Goal: Find specific page/section: Find specific page/section

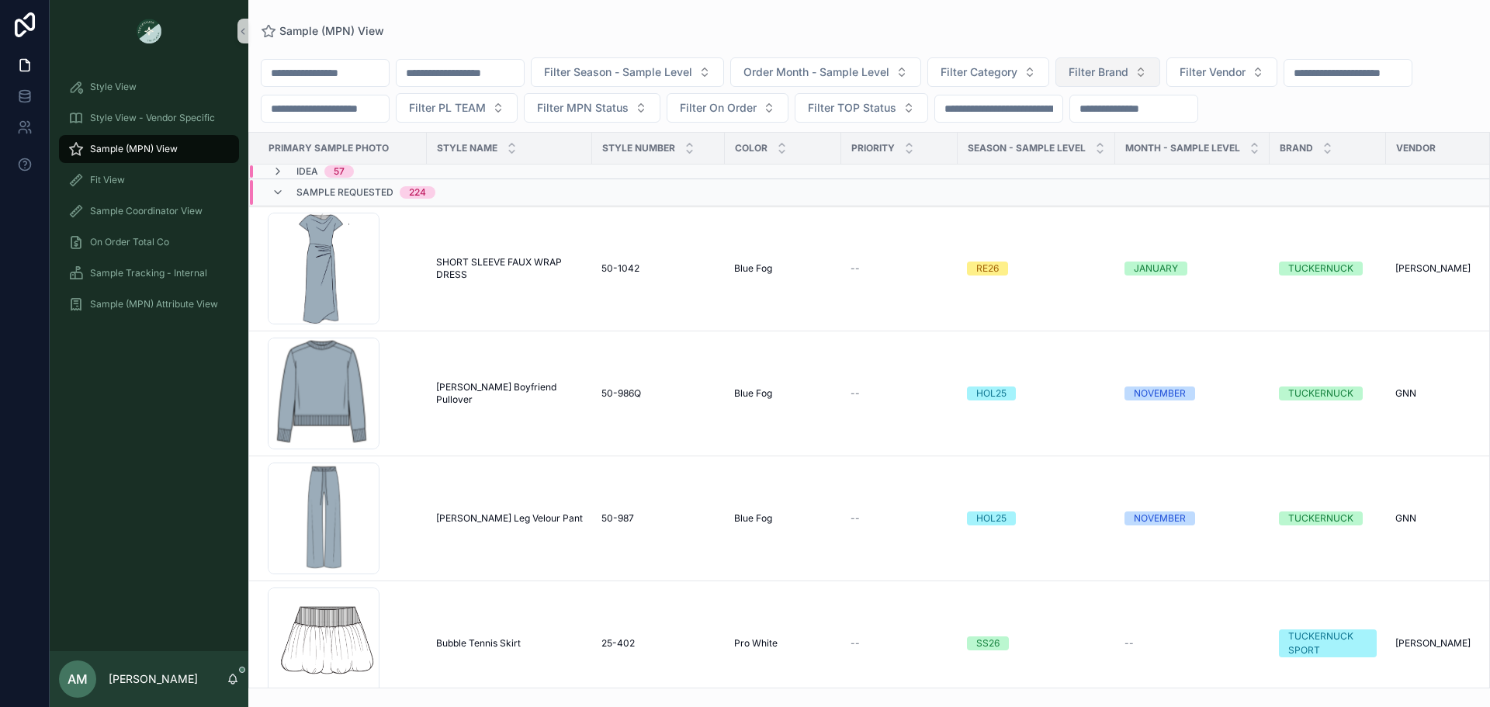
click at [1128, 73] on span "Filter Brand" at bounding box center [1099, 72] width 60 height 16
type input "*"
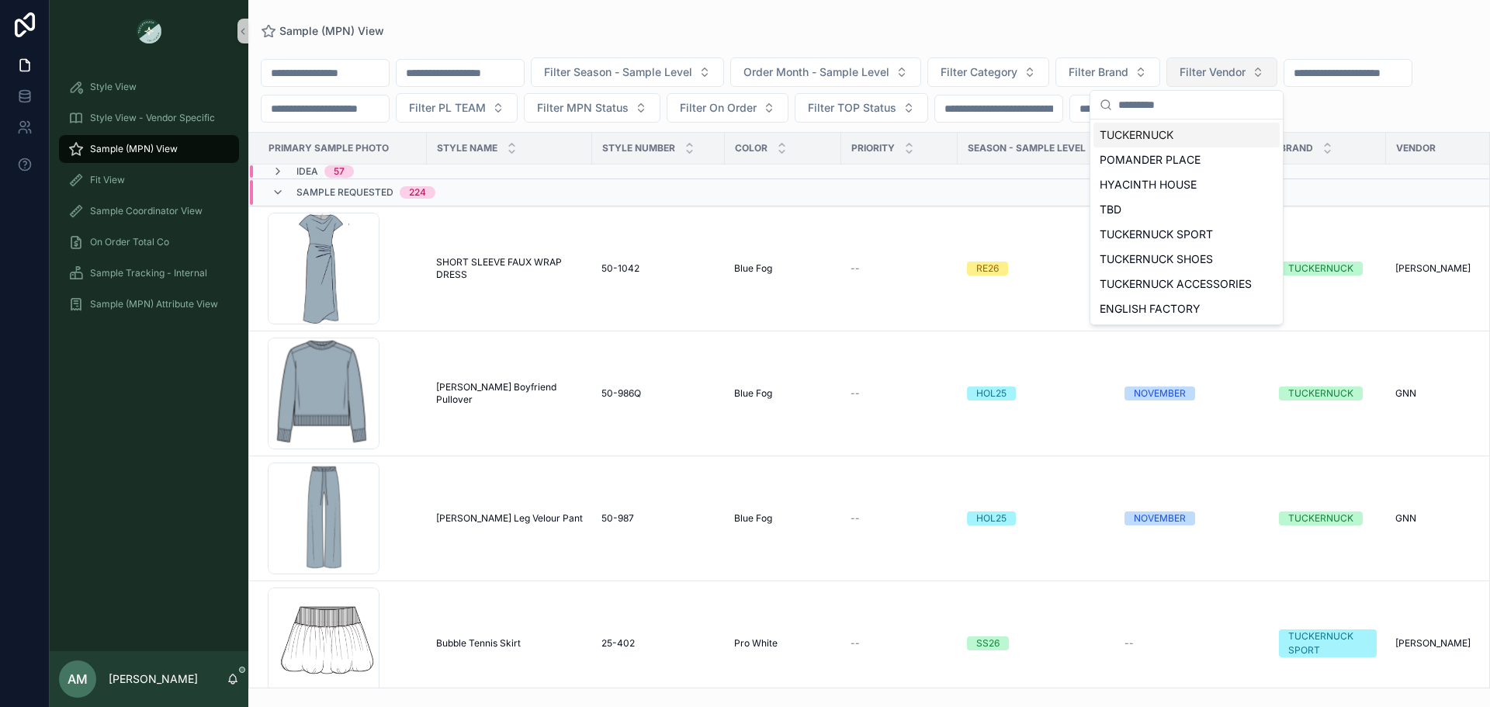
click at [1245, 66] on span "Filter Vendor" at bounding box center [1213, 72] width 66 height 16
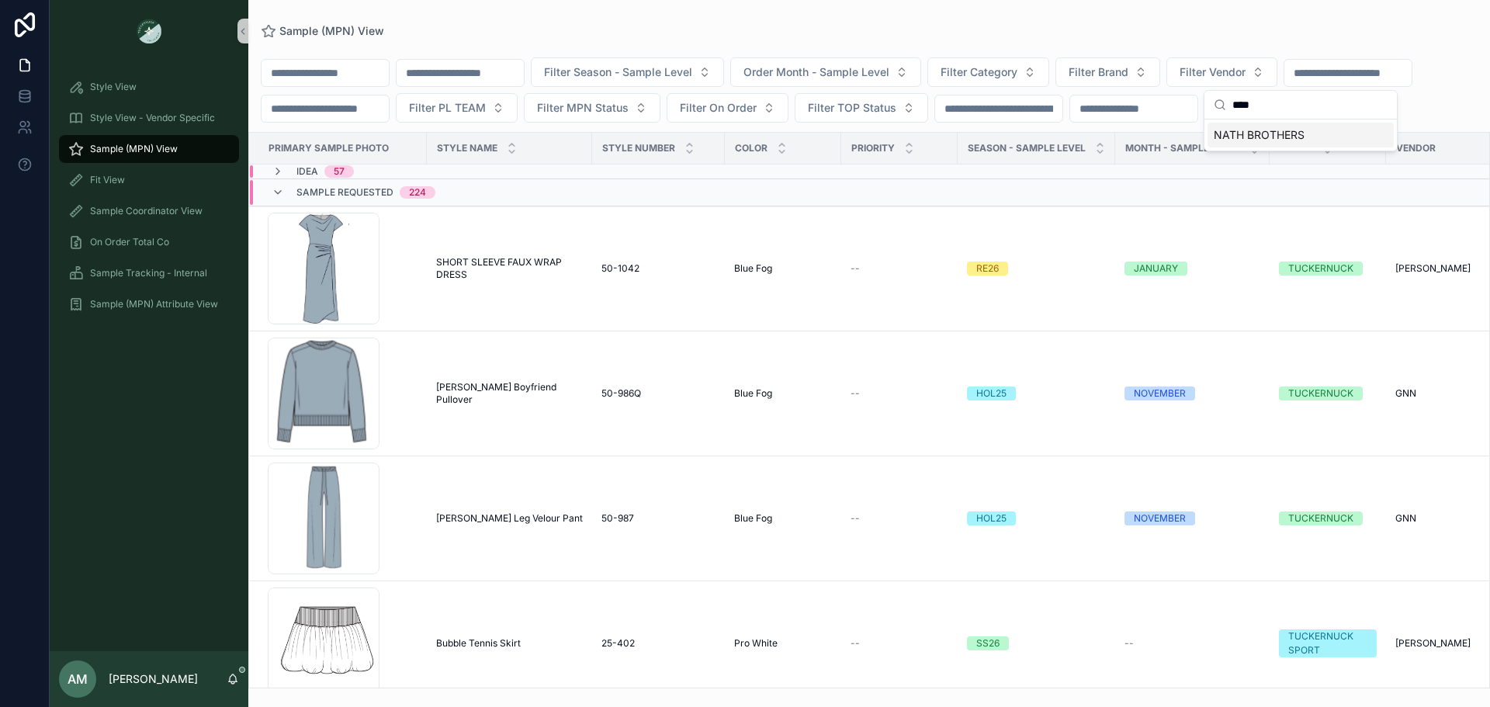
type input "****"
click at [1293, 132] on span "NATH BROTHERS" at bounding box center [1259, 135] width 91 height 16
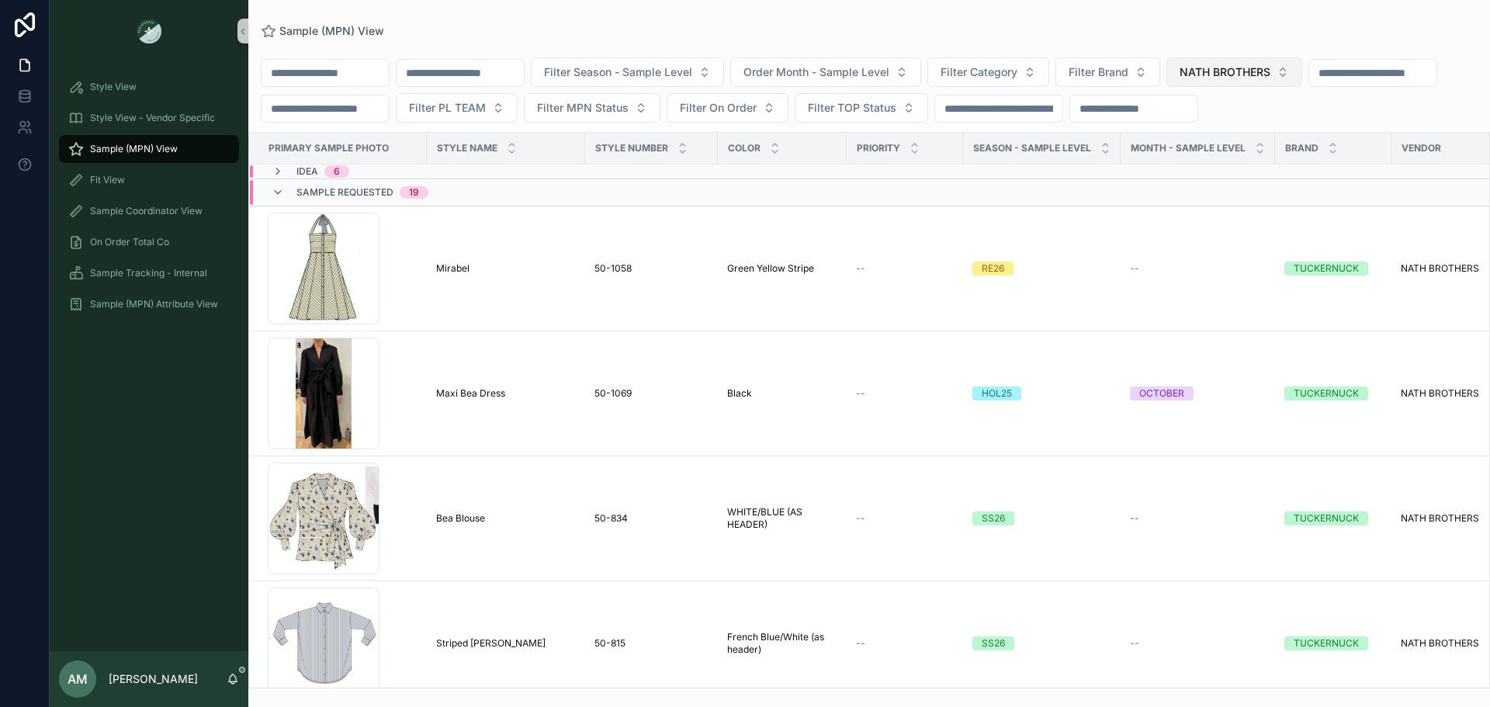
click at [1270, 75] on span "NATH BROTHERS" at bounding box center [1225, 72] width 91 height 16
type input "***"
click at [1300, 165] on div "[PERSON_NAME]" at bounding box center [1313, 159] width 186 height 25
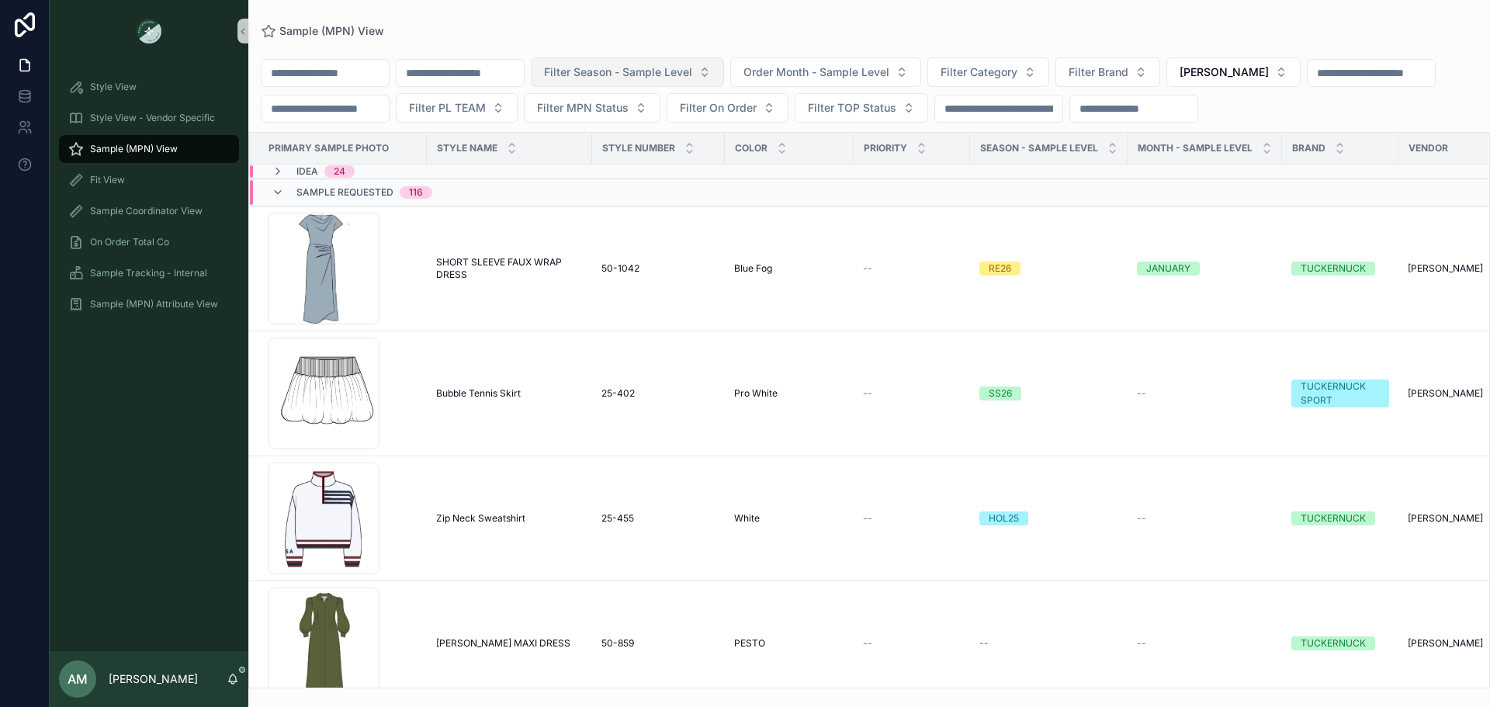
click at [692, 66] on span "Filter Season - Sample Level" at bounding box center [618, 72] width 148 height 16
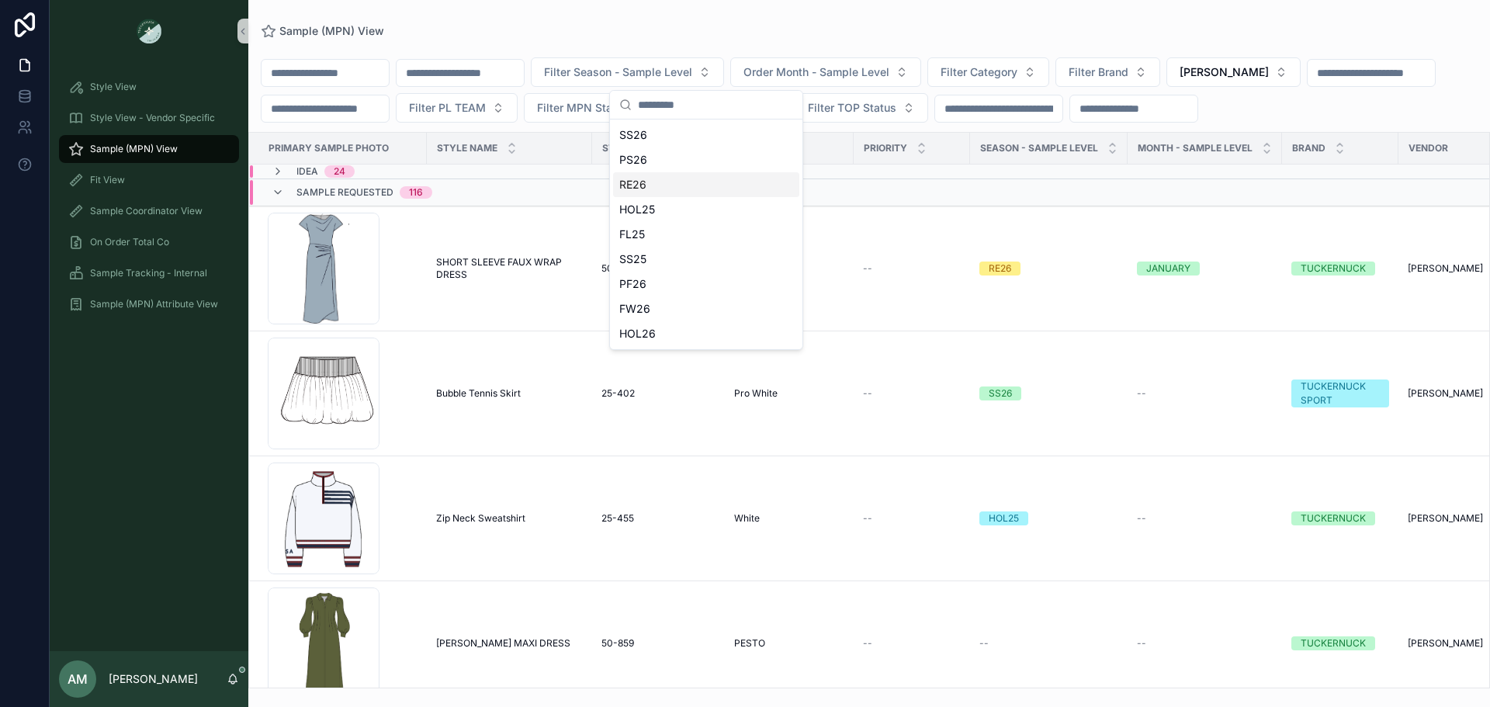
click at [754, 189] on div "RE26" at bounding box center [706, 184] width 186 height 25
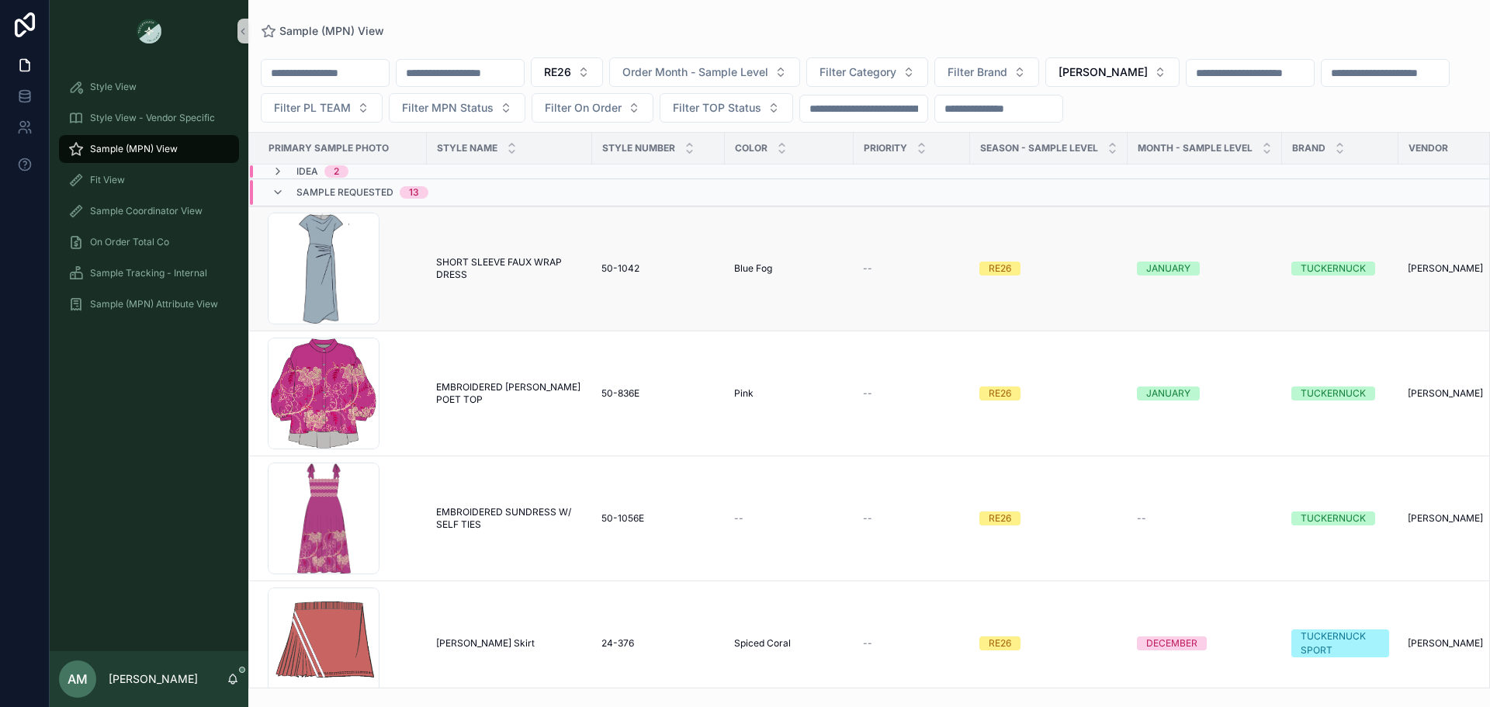
click at [492, 244] on td "SHORT SLEEVE FAUX WRAP DRESS SHORT SLEEVE FAUX WRAP DRESS" at bounding box center [509, 268] width 165 height 125
click at [491, 272] on span "SHORT SLEEVE FAUX WRAP DRESS" at bounding box center [509, 268] width 147 height 25
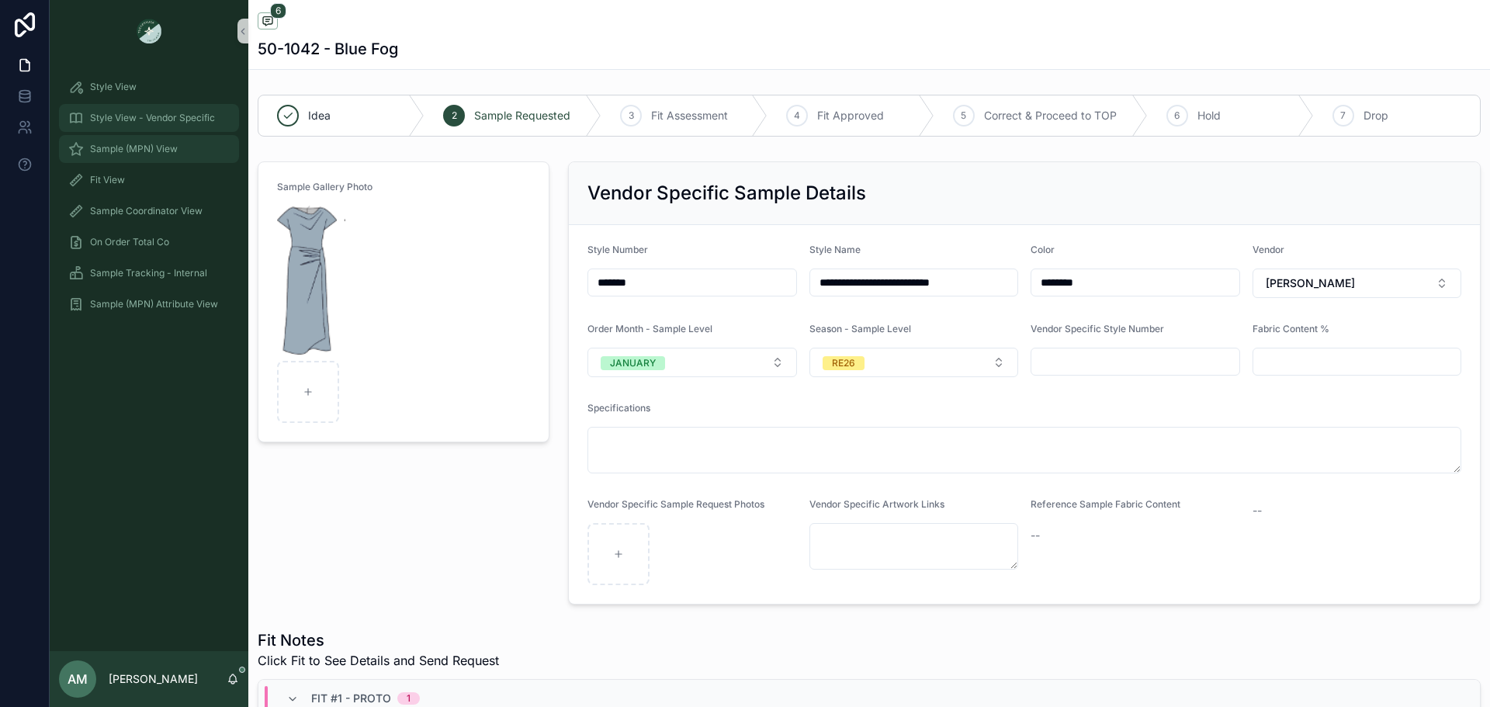
drag, startPoint x: 188, startPoint y: 139, endPoint x: 232, endPoint y: 131, distance: 44.9
click at [188, 139] on div "Sample (MPN) View" at bounding box center [148, 149] width 161 height 25
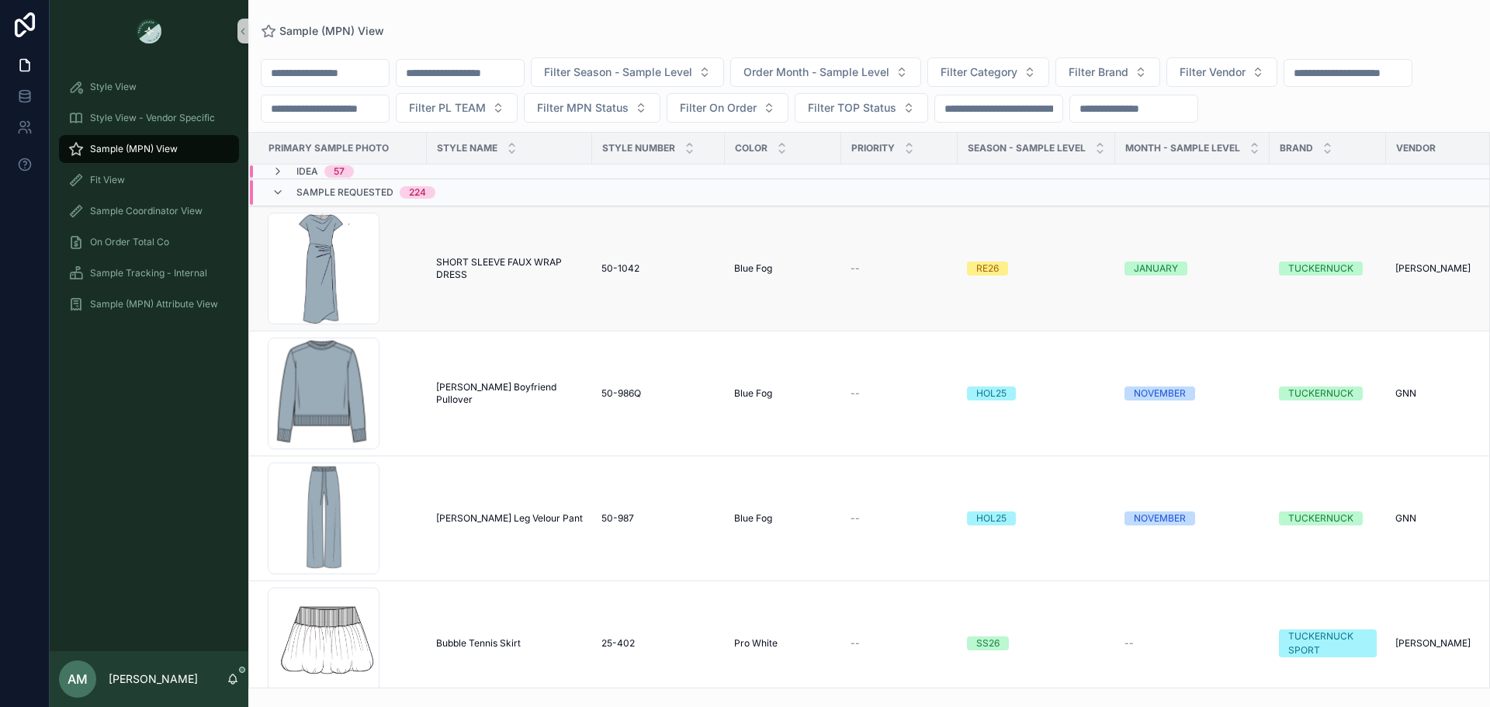
click at [538, 281] on span "SHORT SLEEVE FAUX WRAP DRESS" at bounding box center [509, 268] width 147 height 25
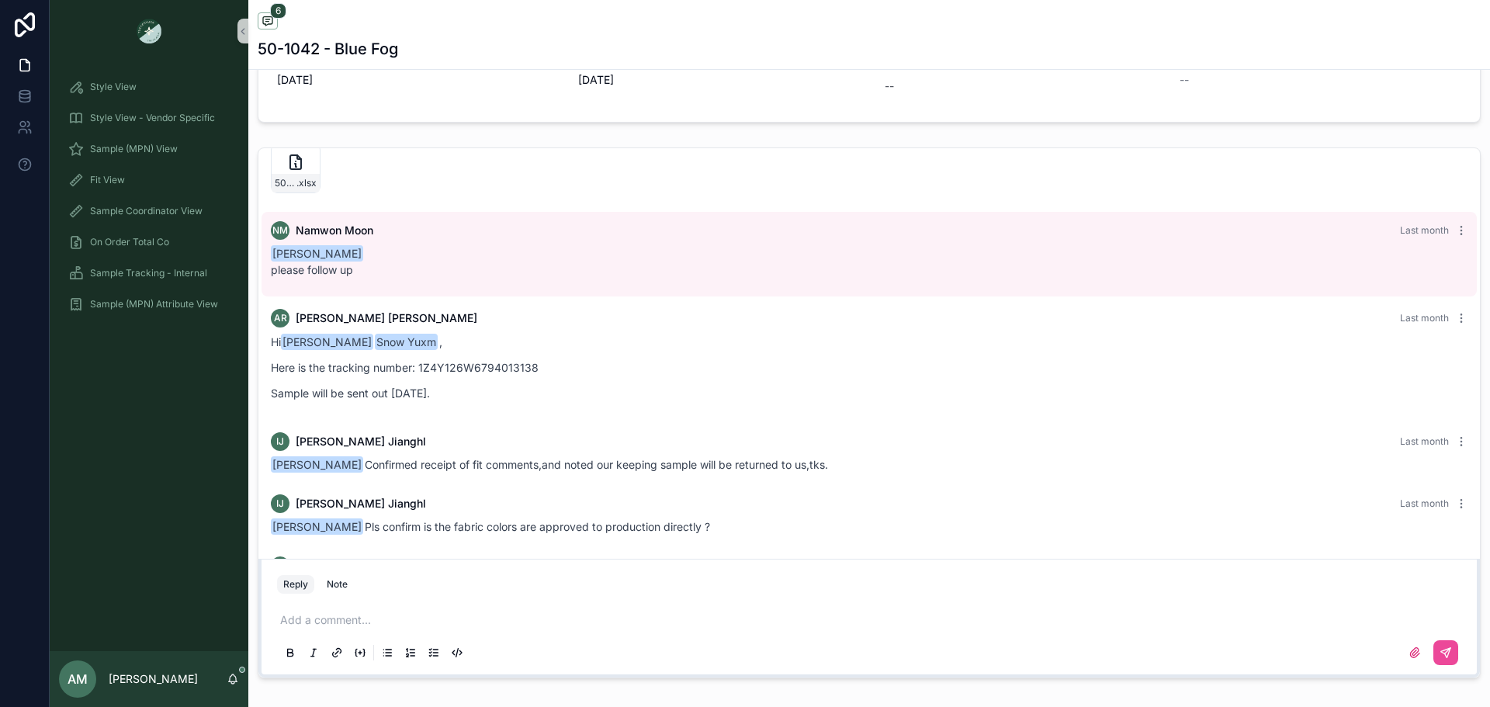
scroll to position [194, 0]
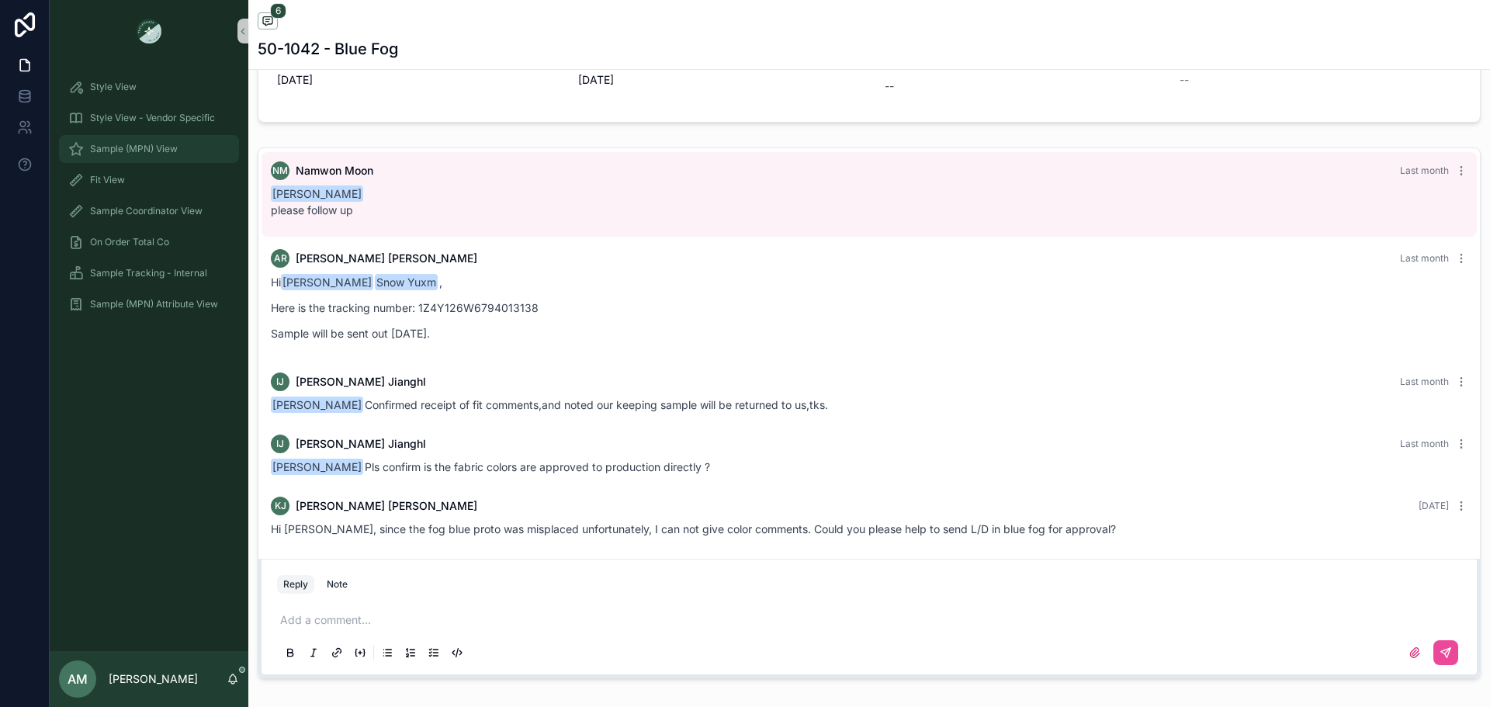
click at [175, 151] on span "Sample (MPN) View" at bounding box center [134, 149] width 88 height 12
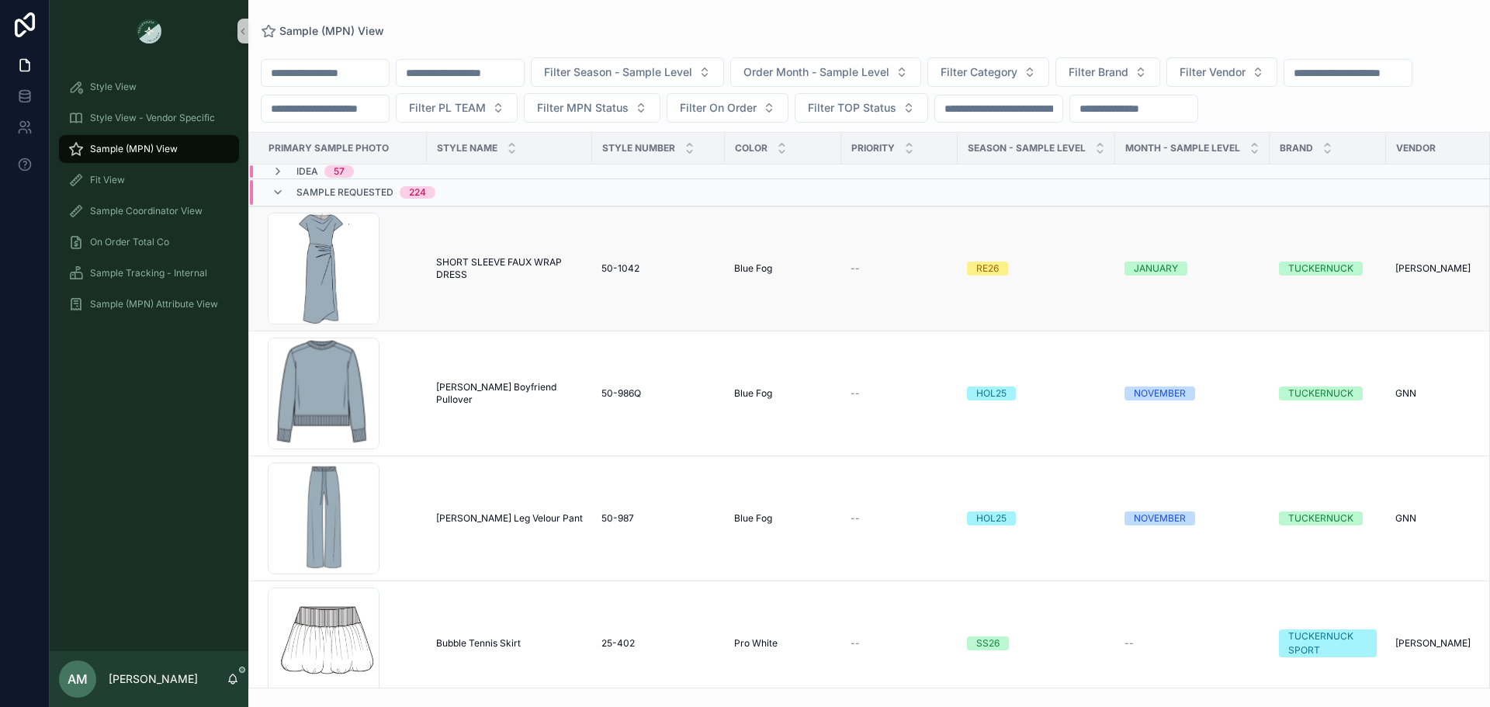
click at [490, 281] on span "SHORT SLEEVE FAUX WRAP DRESS" at bounding box center [509, 268] width 147 height 25
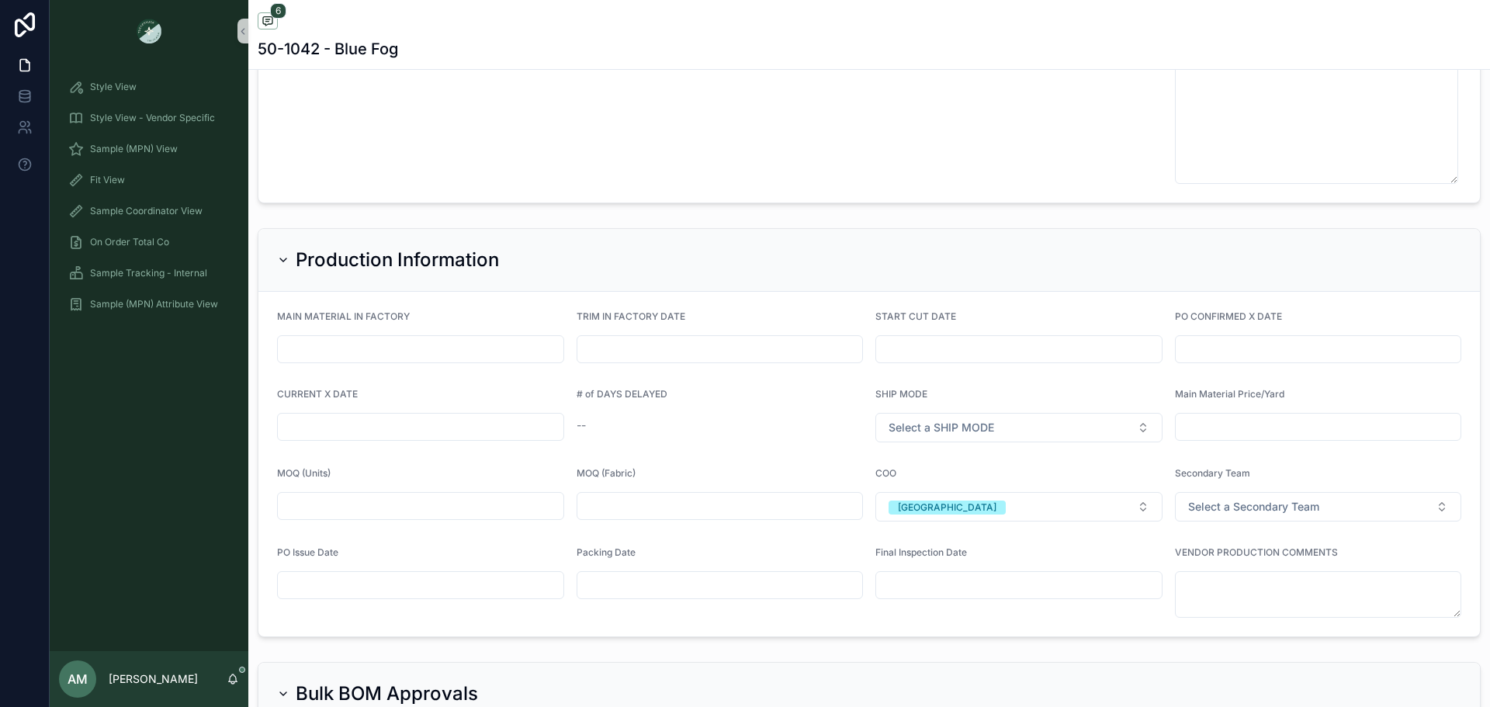
scroll to position [4268, 0]
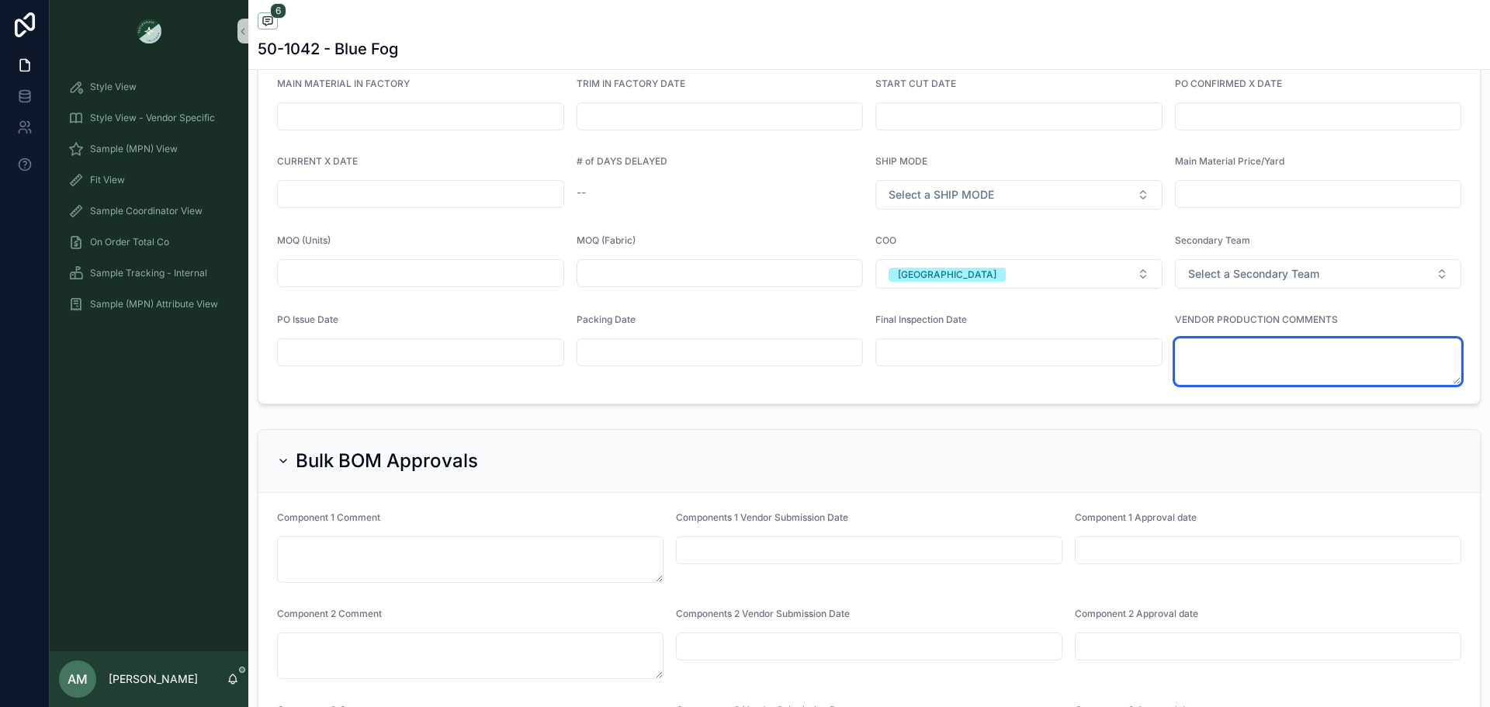
click at [1265, 352] on textarea "scrollable content" at bounding box center [1318, 361] width 287 height 47
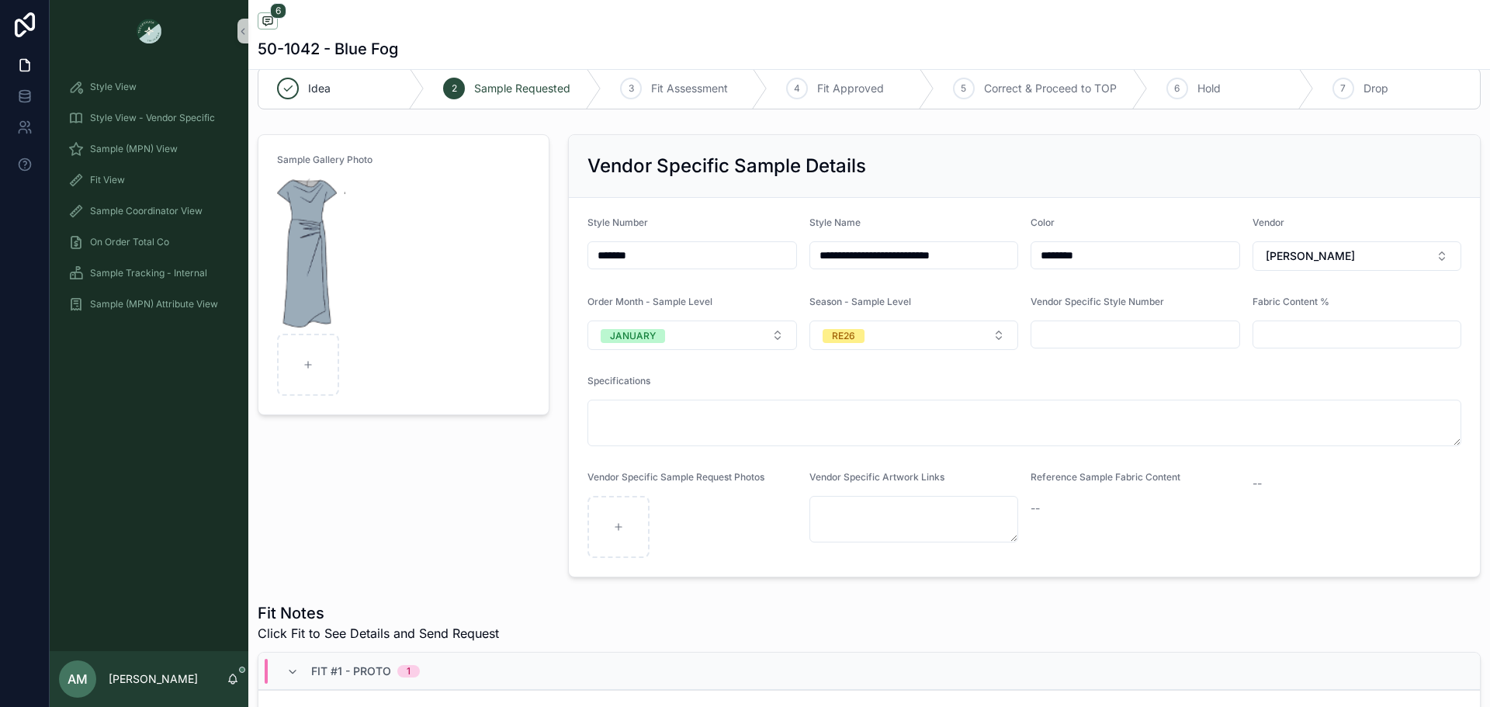
scroll to position [0, 0]
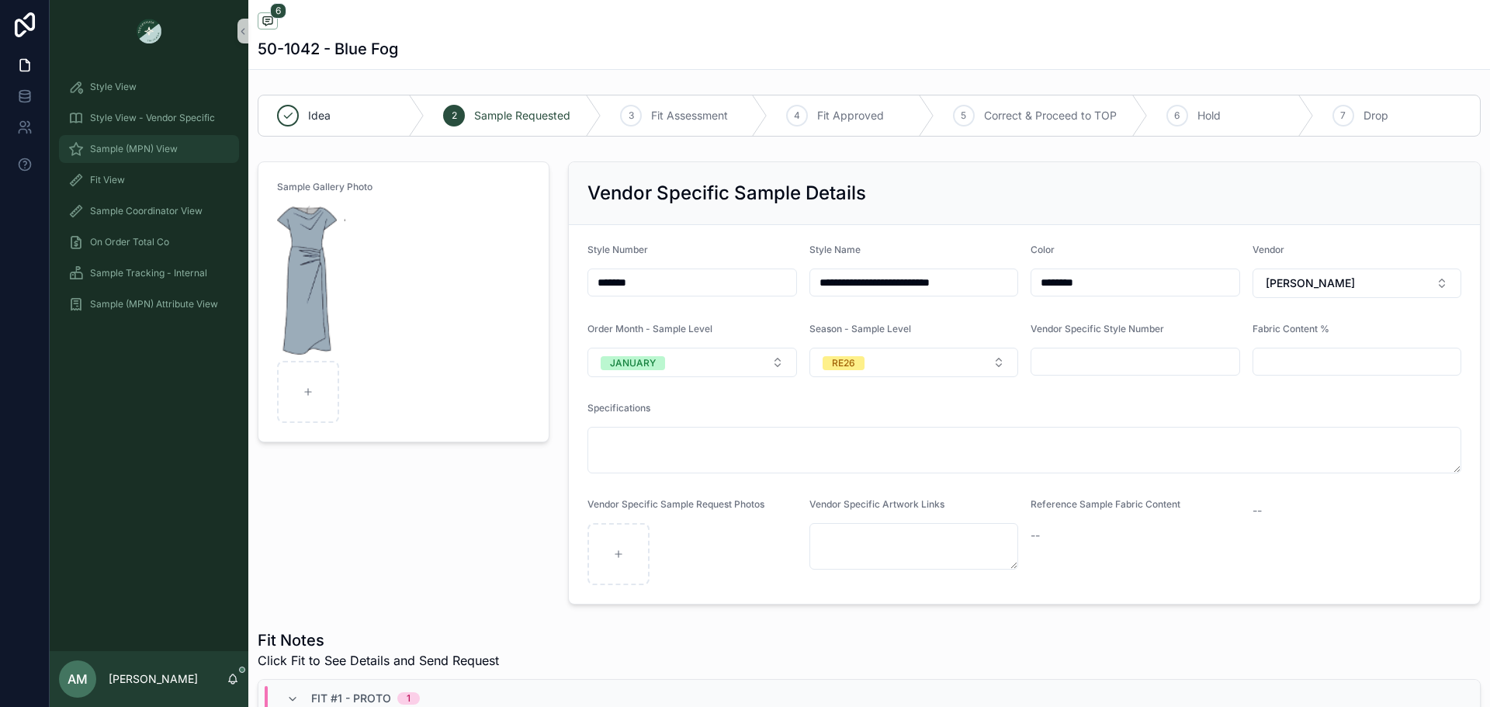
click at [186, 150] on div "Sample (MPN) View" at bounding box center [148, 149] width 161 height 25
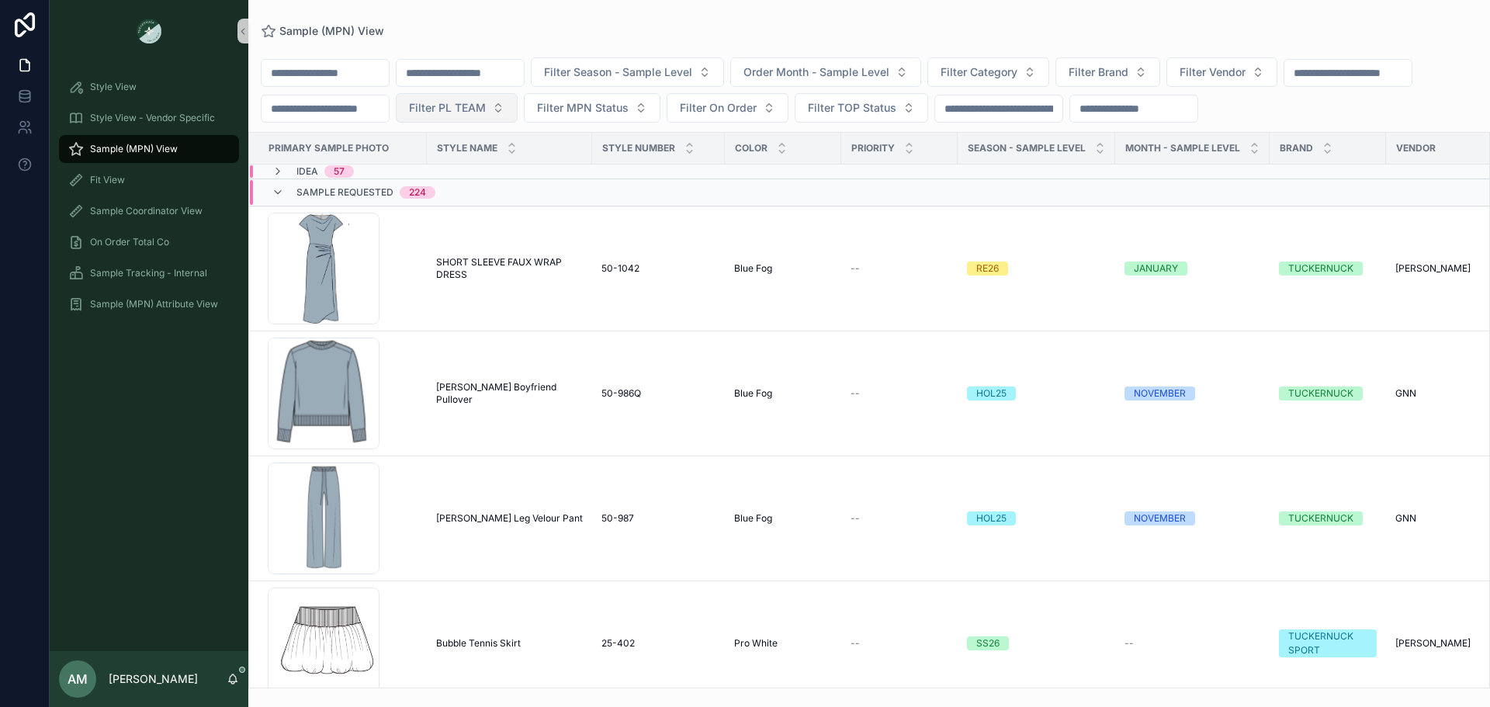
click at [518, 109] on button "Filter PL TEAM" at bounding box center [457, 107] width 122 height 29
click at [706, 193] on div "[GEOGRAPHIC_DATA]" at bounding box center [670, 195] width 186 height 25
click at [488, 175] on div "Idea 50" at bounding box center [487, 171] width 474 height 12
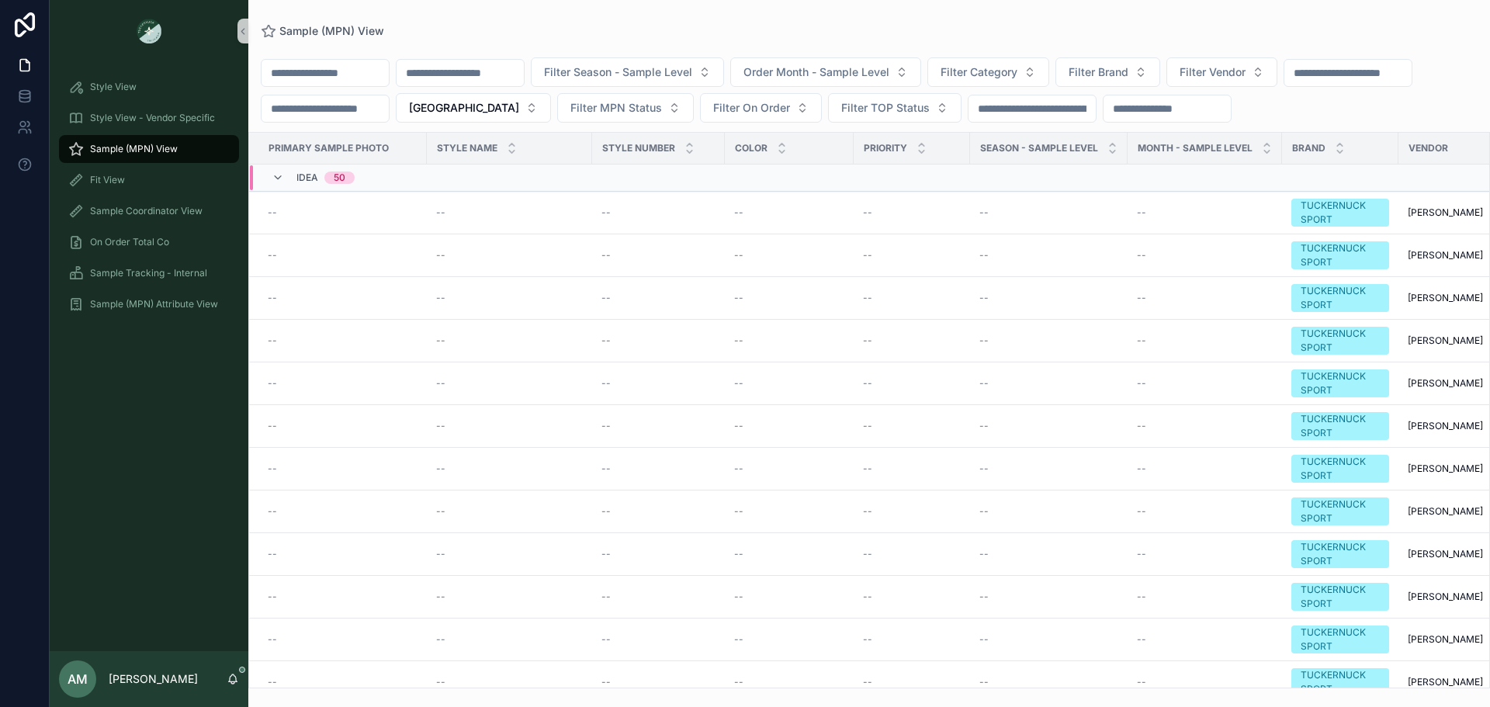
click at [288, 181] on div "Idea 50" at bounding box center [313, 177] width 83 height 25
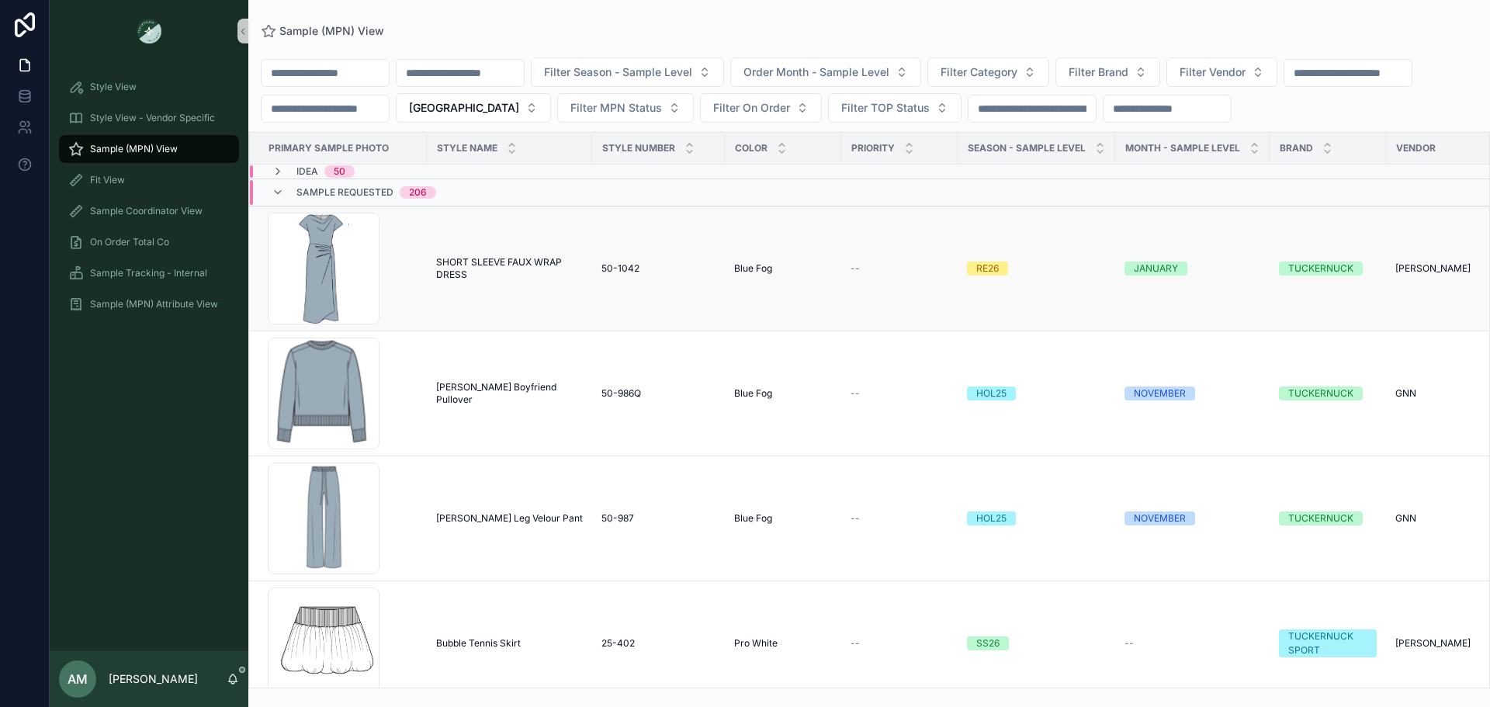
click at [465, 266] on span "SHORT SLEEVE FAUX WRAP DRESS" at bounding box center [509, 268] width 147 height 25
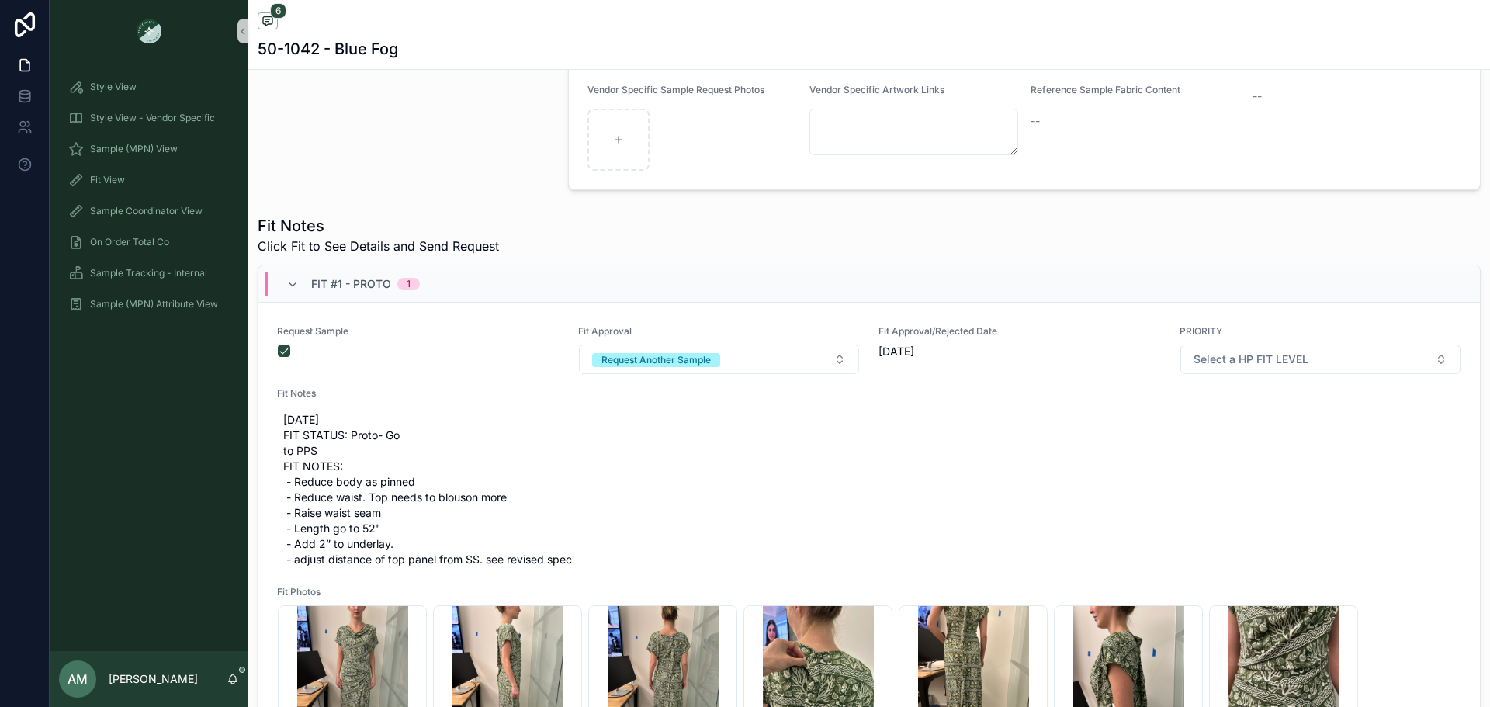
scroll to position [543, 0]
